Goal: Information Seeking & Learning: Learn about a topic

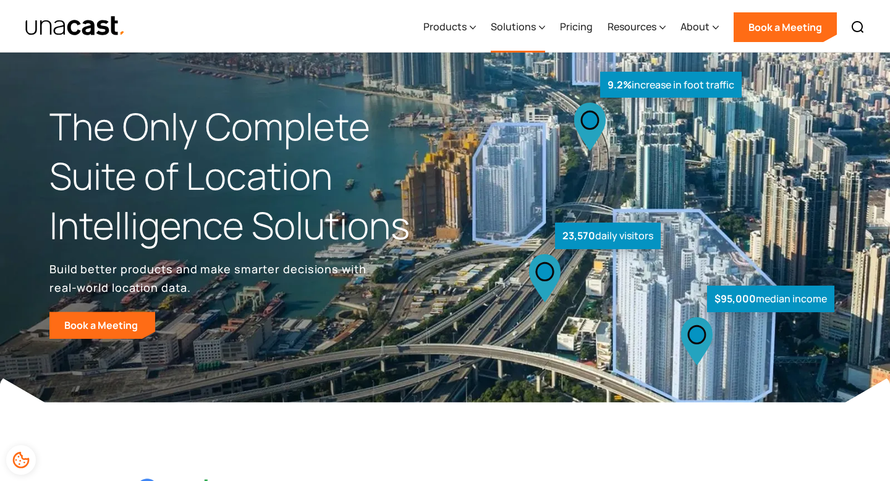
click at [542, 24] on icon at bounding box center [542, 27] width 6 height 13
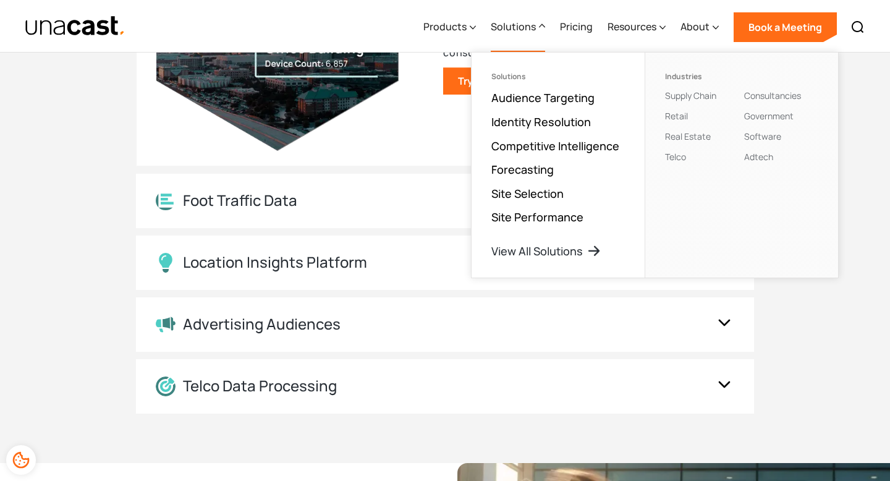
scroll to position [1406, 0]
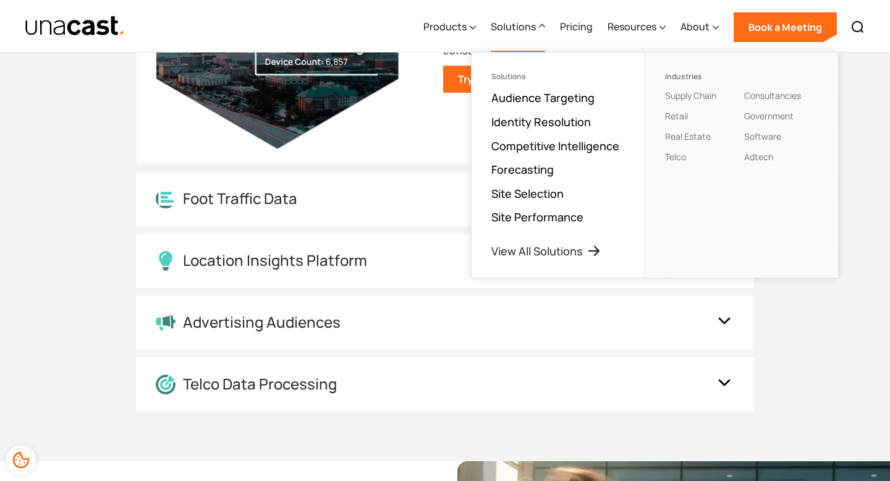
click at [380, 322] on div "Advertising Audiences" at bounding box center [433, 322] width 554 height 18
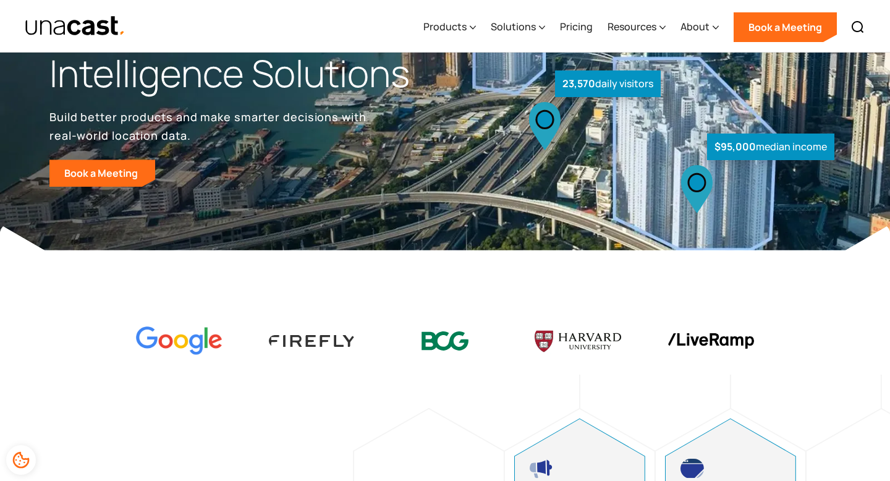
scroll to position [0, 0]
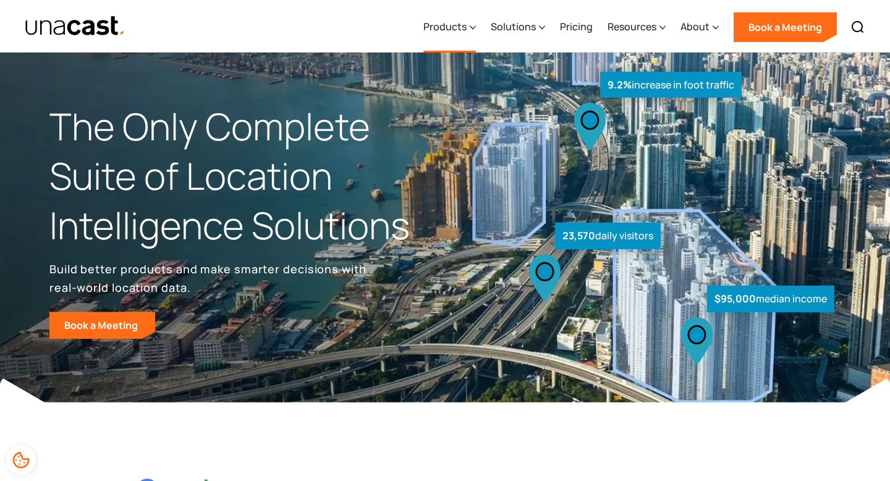
click at [475, 28] on icon at bounding box center [474, 27] width 6 height 3
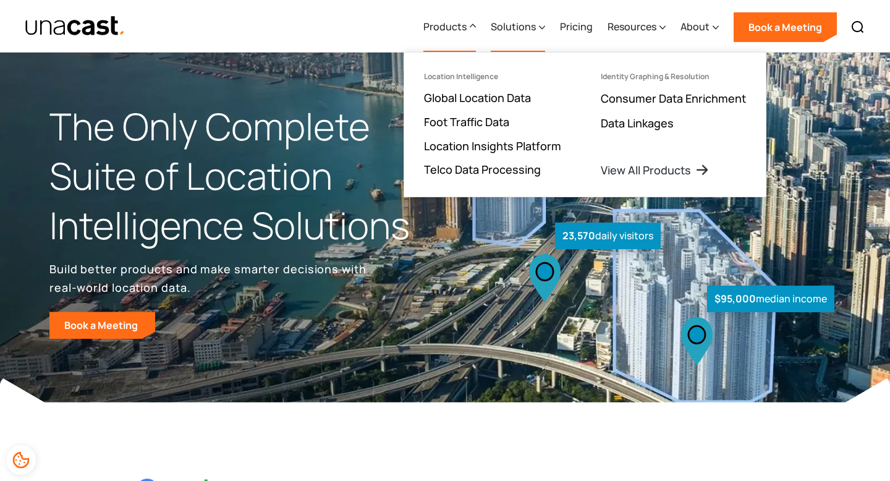
click at [542, 23] on icon at bounding box center [542, 27] width 6 height 13
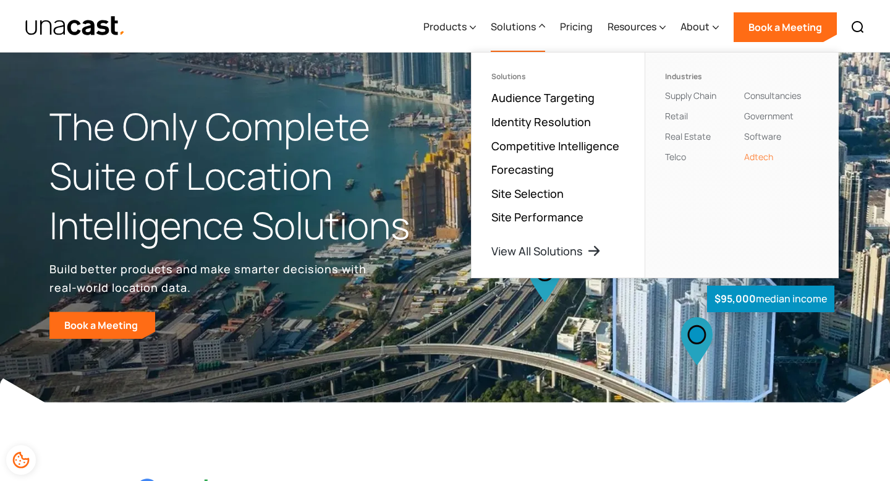
click at [765, 158] on link "Adtech" at bounding box center [758, 157] width 29 height 12
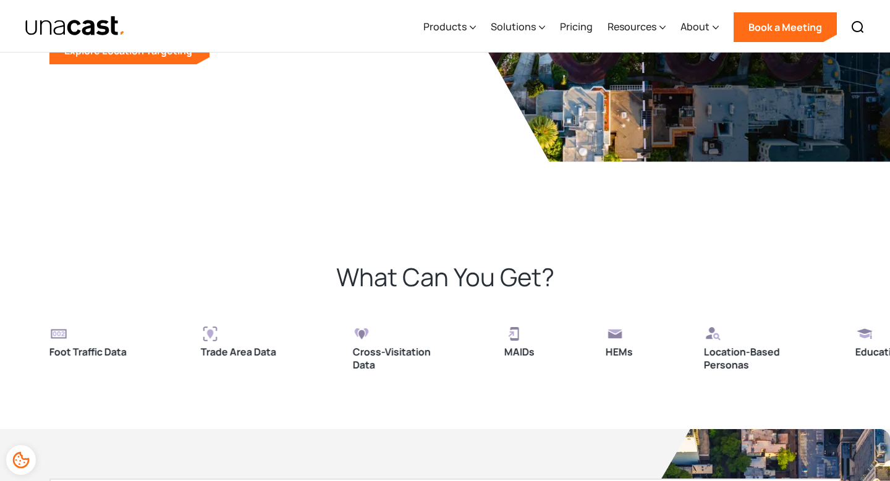
scroll to position [2450, 0]
